Goal: Obtain resource: Download file/media

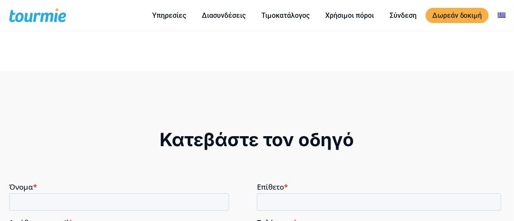
scroll to position [520, 0]
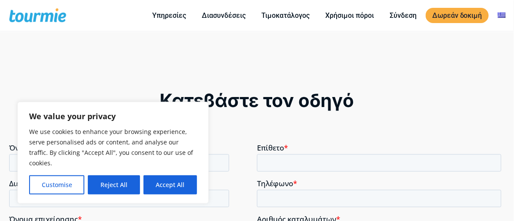
scroll to position [559, 0]
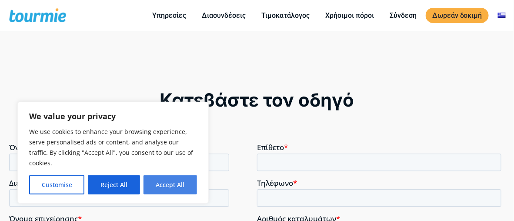
click at [161, 185] on button "Accept All" at bounding box center [171, 184] width 54 height 19
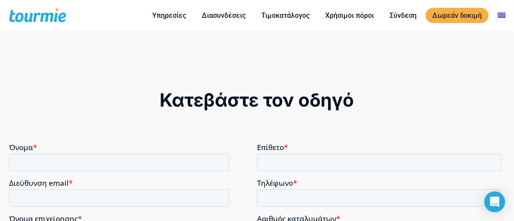
checkbox input "true"
click at [124, 166] on input "Όνομα *" at bounding box center [119, 162] width 220 height 17
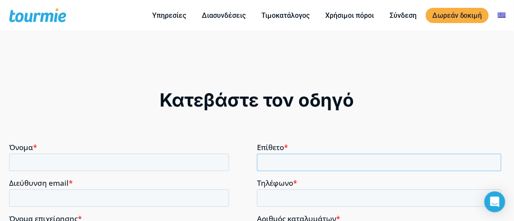
click at [291, 168] on input "Επίθετο *" at bounding box center [379, 162] width 245 height 17
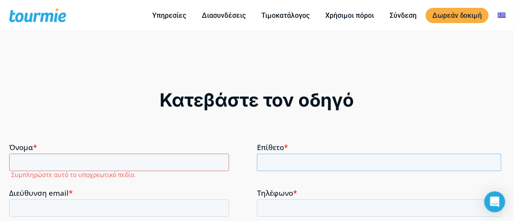
type input "[PERSON_NAME]"
click at [121, 165] on input "Όνομα *" at bounding box center [119, 162] width 220 height 17
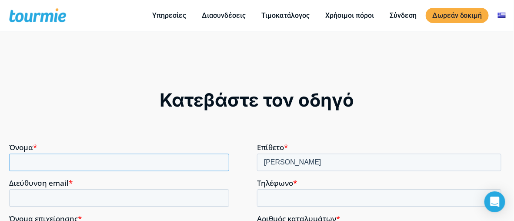
type input "ΔΗΜΗΤΡΗΣ"
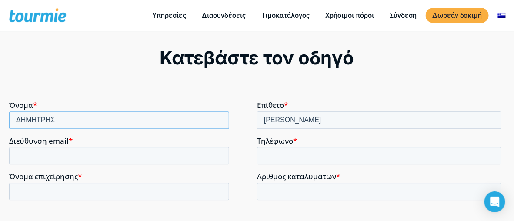
scroll to position [646, 0]
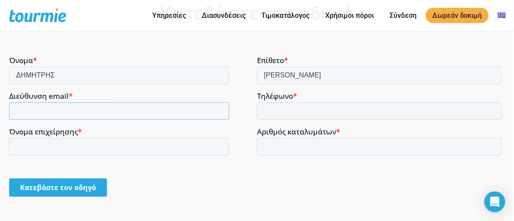
click at [114, 111] on input "Διεύθυνση email *" at bounding box center [119, 110] width 220 height 17
type input "[EMAIL_ADDRESS][DOMAIN_NAME]"
click at [283, 113] on input "Τηλέφωνο *" at bounding box center [379, 110] width 245 height 17
type input "[PHONE_NUMBER]"
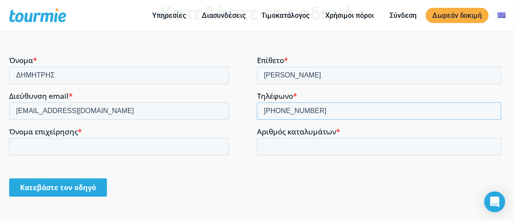
scroll to position [690, 0]
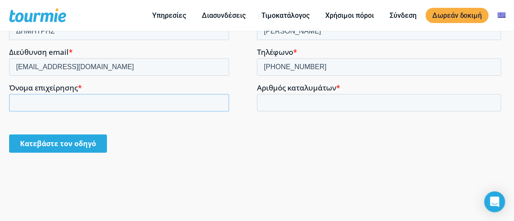
click at [133, 105] on input "Όνομα επιχείρησης *" at bounding box center [119, 102] width 220 height 17
type input "MANI HOUSE"
click at [308, 102] on input "Αριθμός καταλυμάτων *" at bounding box center [379, 102] width 245 height 17
type input "2"
click at [51, 146] on input "Κατεβάστε τον οδηγό" at bounding box center [58, 143] width 98 height 18
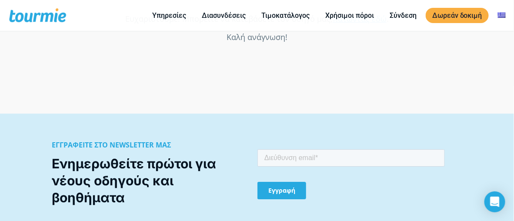
scroll to position [690, 0]
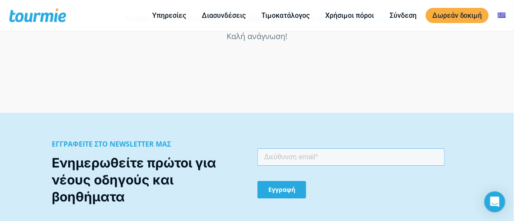
click at [291, 162] on input "email" at bounding box center [352, 156] width 188 height 17
type input "[EMAIL_ADDRESS][DOMAIN_NAME]"
click at [291, 188] on input "Εγγραφή" at bounding box center [282, 189] width 49 height 17
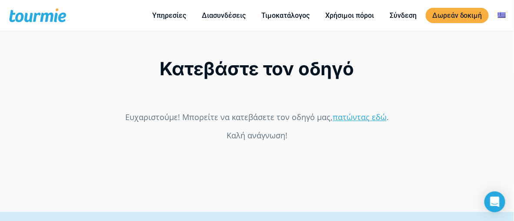
scroll to position [588, 0]
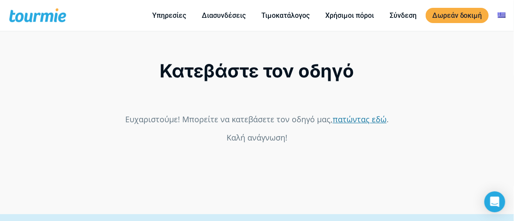
click at [362, 118] on link "πατώντας εδώ" at bounding box center [360, 119] width 54 height 10
